Goal: Find specific page/section: Find specific page/section

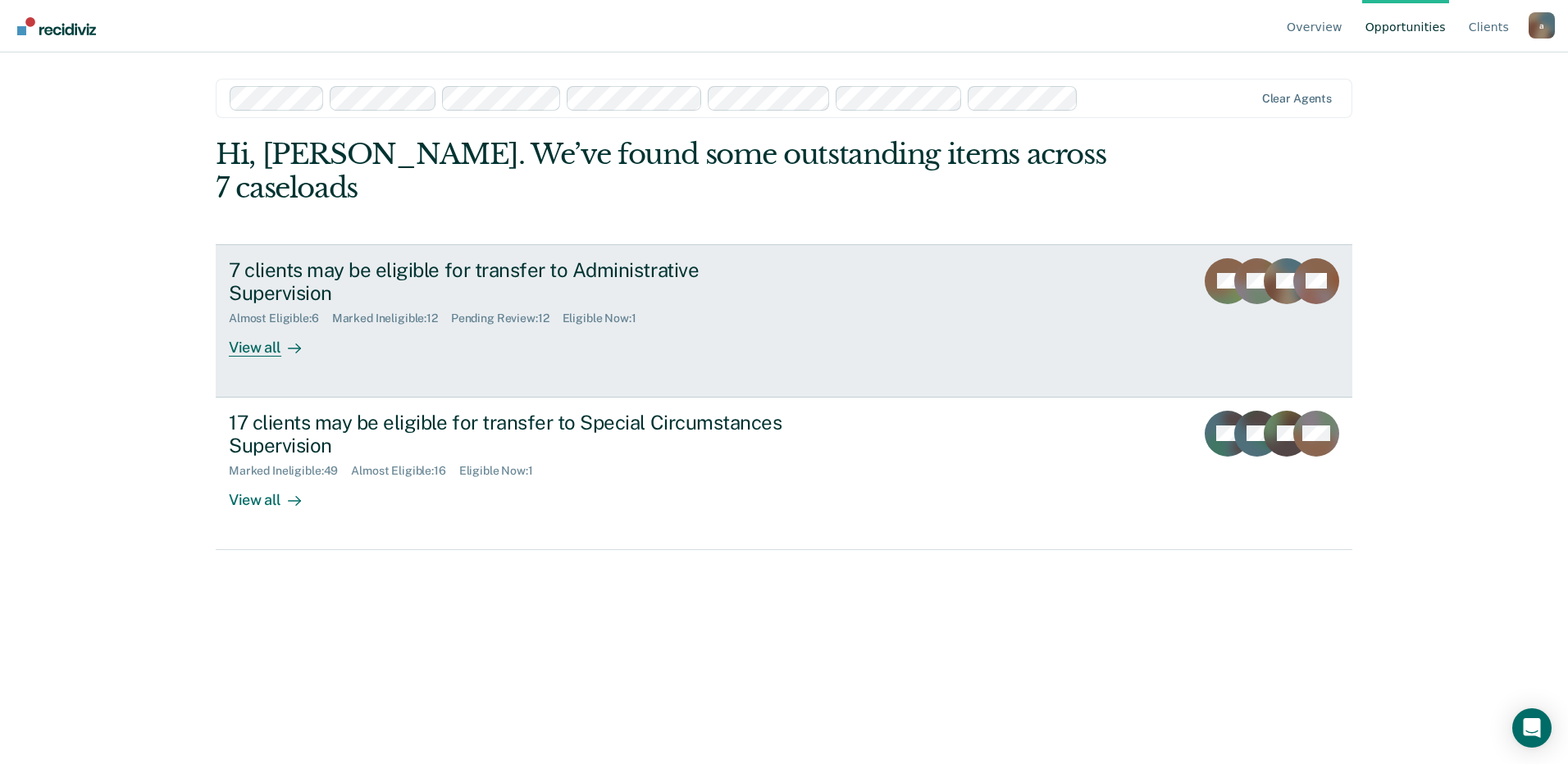
click at [621, 312] on div "Eligible Now : 1" at bounding box center [605, 318] width 87 height 14
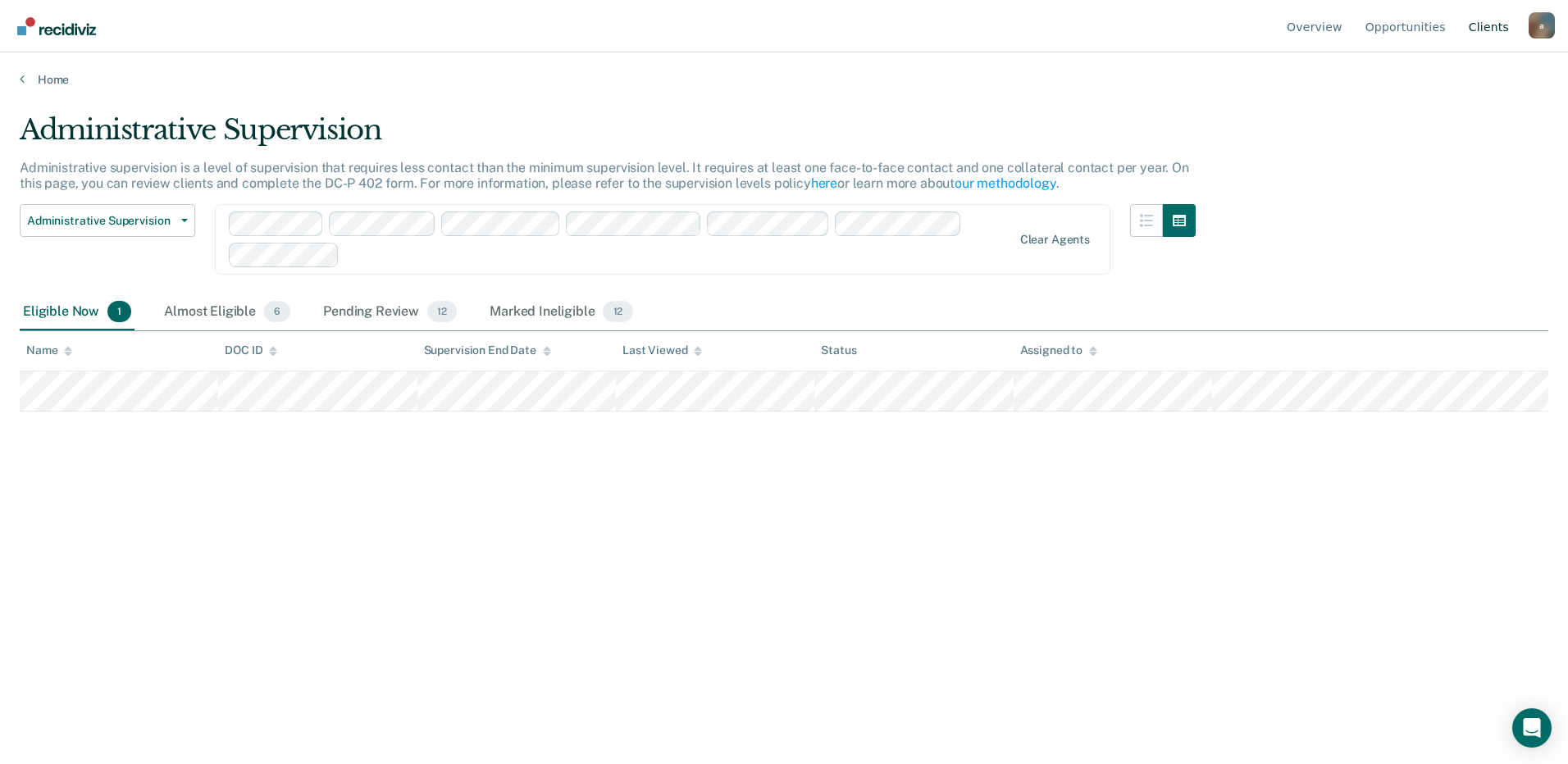
click at [1490, 31] on link "Client s" at bounding box center [1488, 26] width 46 height 52
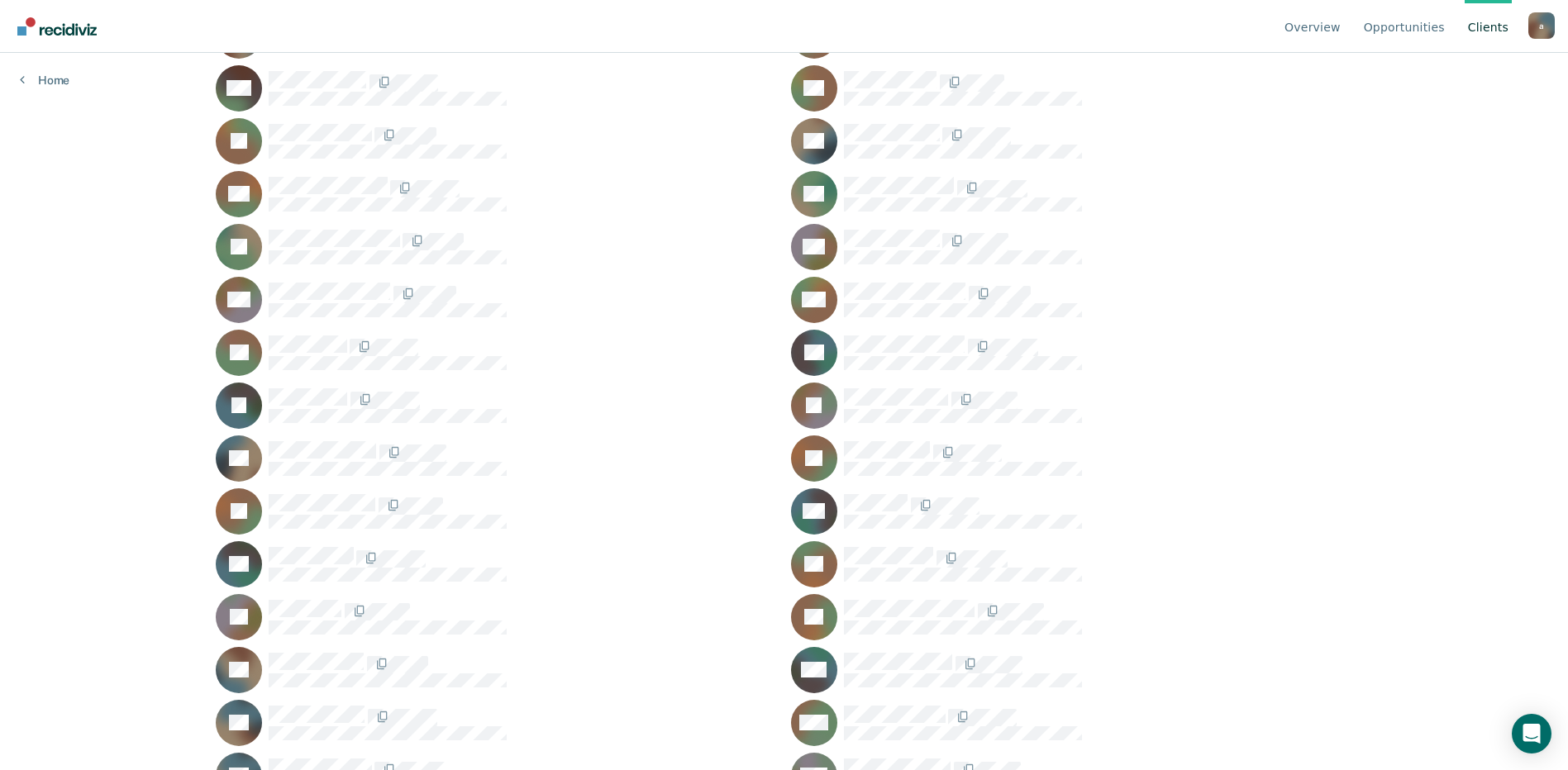
scroll to position [5786, 0]
